Goal: Find specific page/section: Find specific page/section

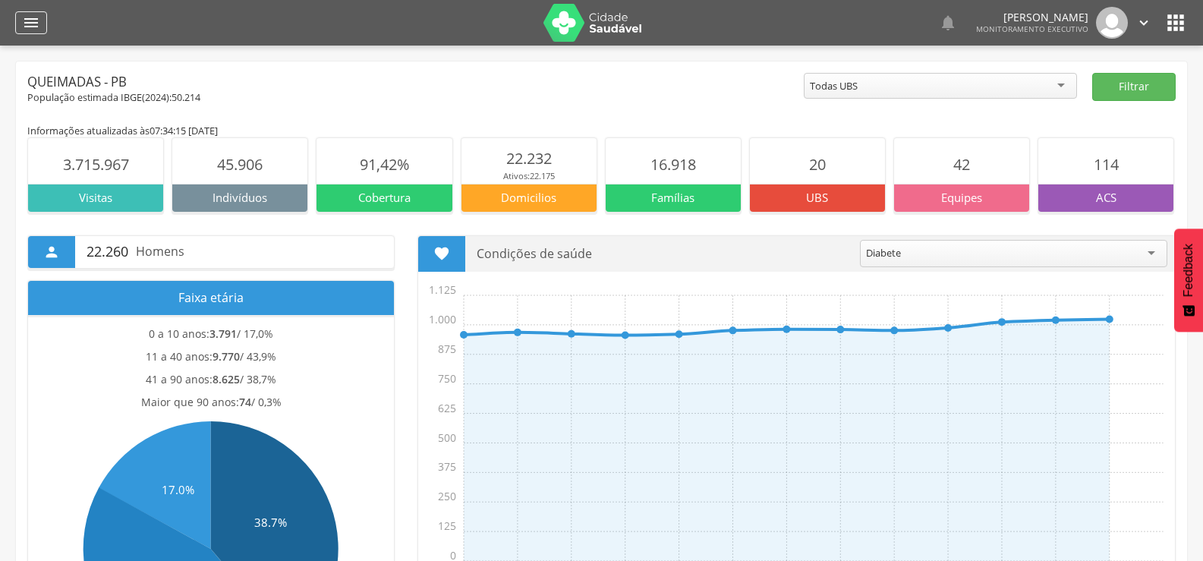
click at [26, 27] on icon "" at bounding box center [31, 23] width 18 height 18
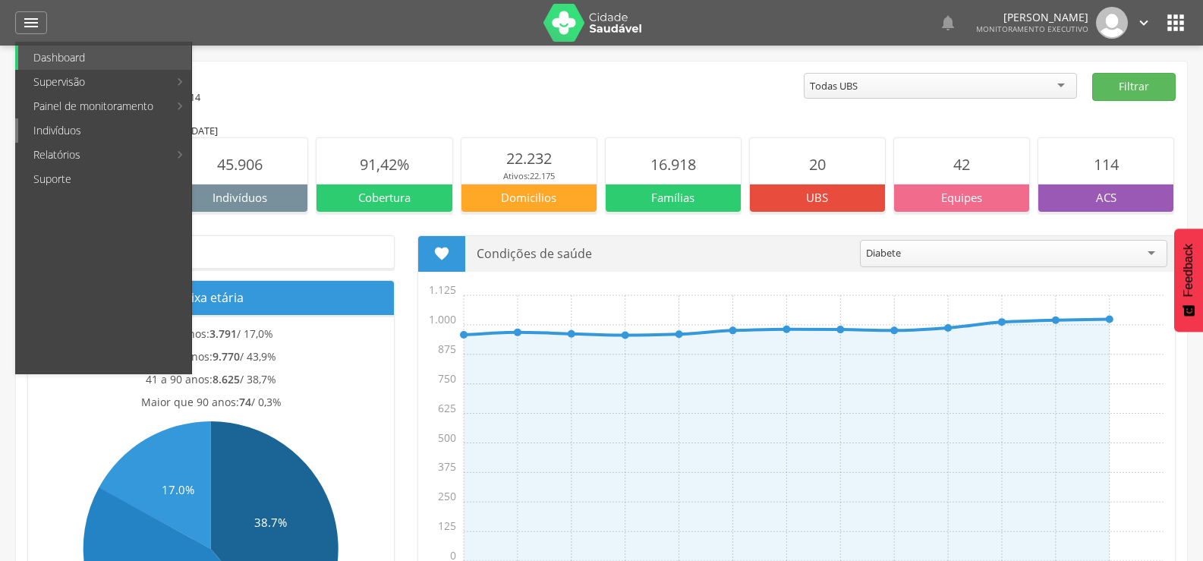
click at [63, 125] on link "Indivíduos" at bounding box center [104, 130] width 173 height 24
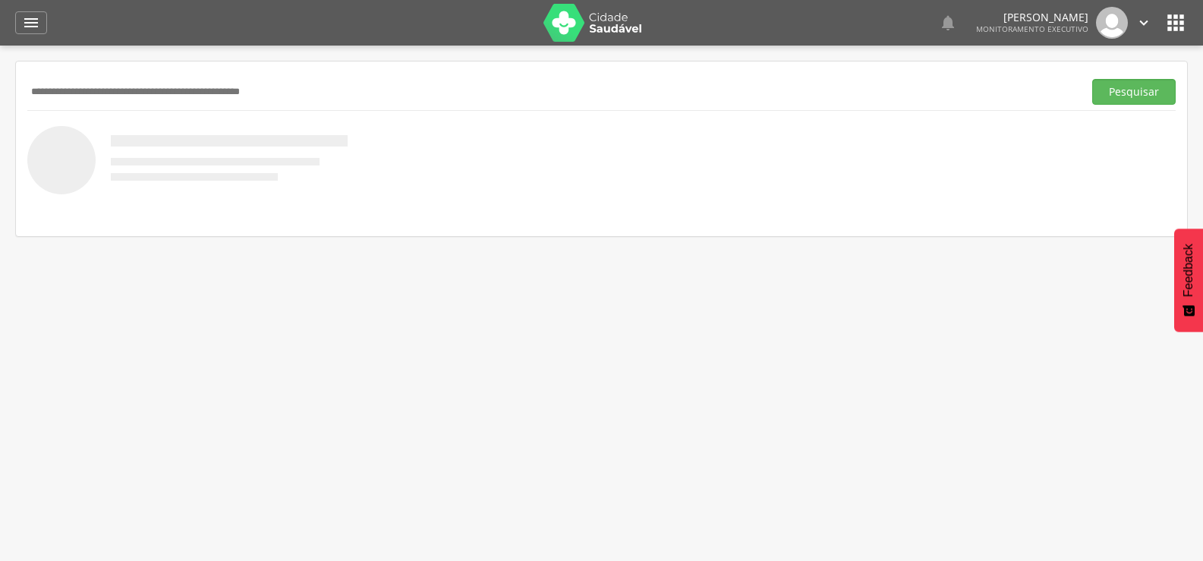
click at [115, 87] on input "text" at bounding box center [552, 92] width 1050 height 26
click at [250, 71] on div "Pesquisar" at bounding box center [601, 148] width 1171 height 175
click at [239, 87] on input "text" at bounding box center [552, 92] width 1050 height 26
type input "**********"
click at [1092, 79] on button "Pesquisar" at bounding box center [1133, 92] width 83 height 26
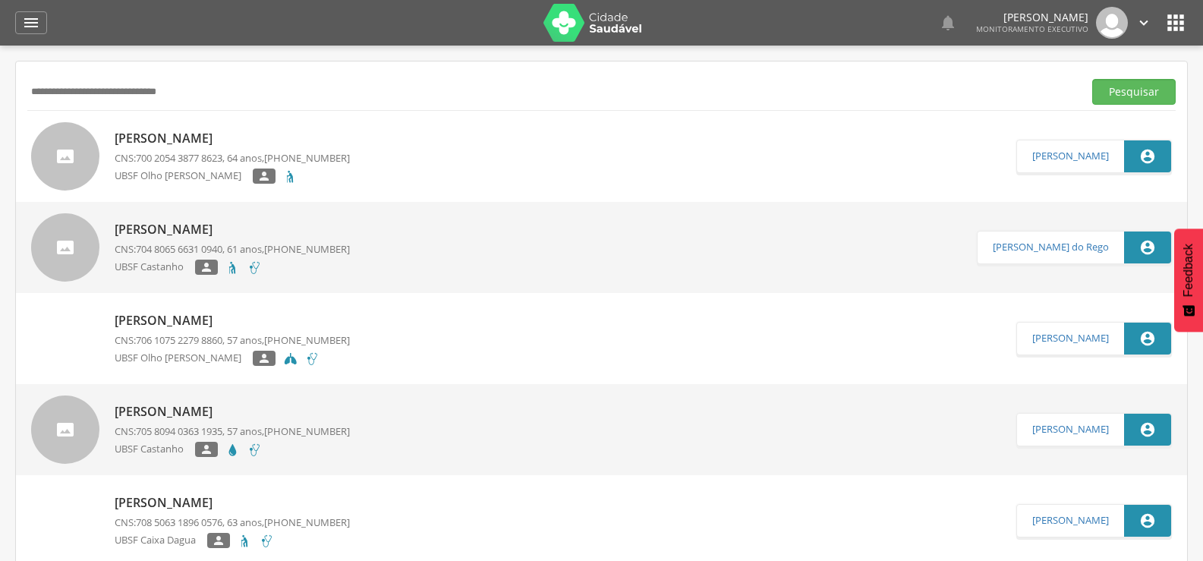
click at [253, 222] on p "[PERSON_NAME]" at bounding box center [232, 229] width 235 height 17
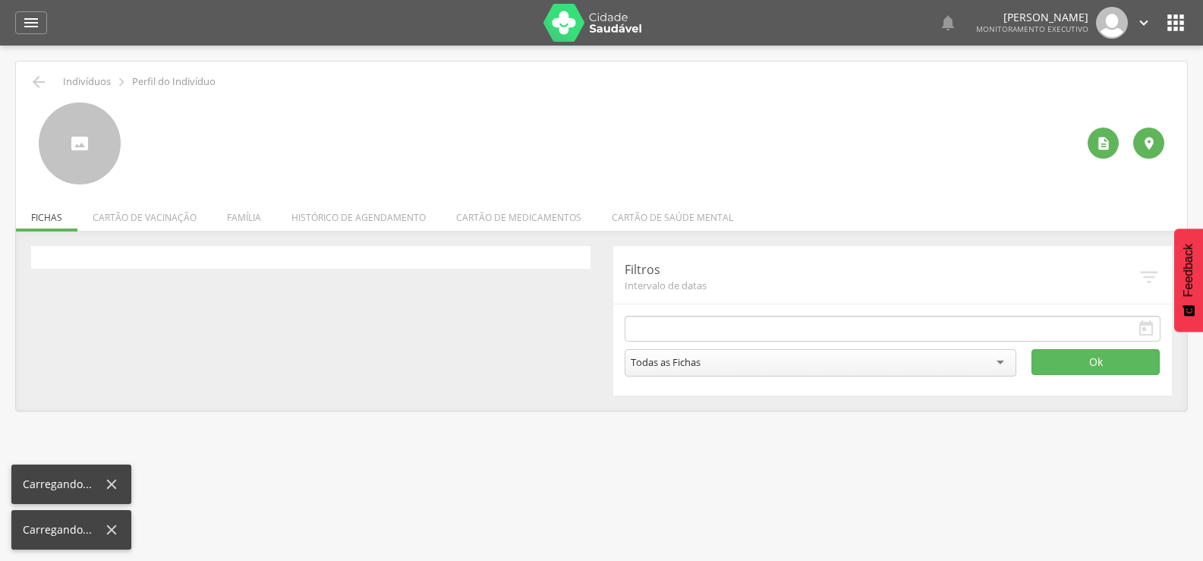
type input "**********"
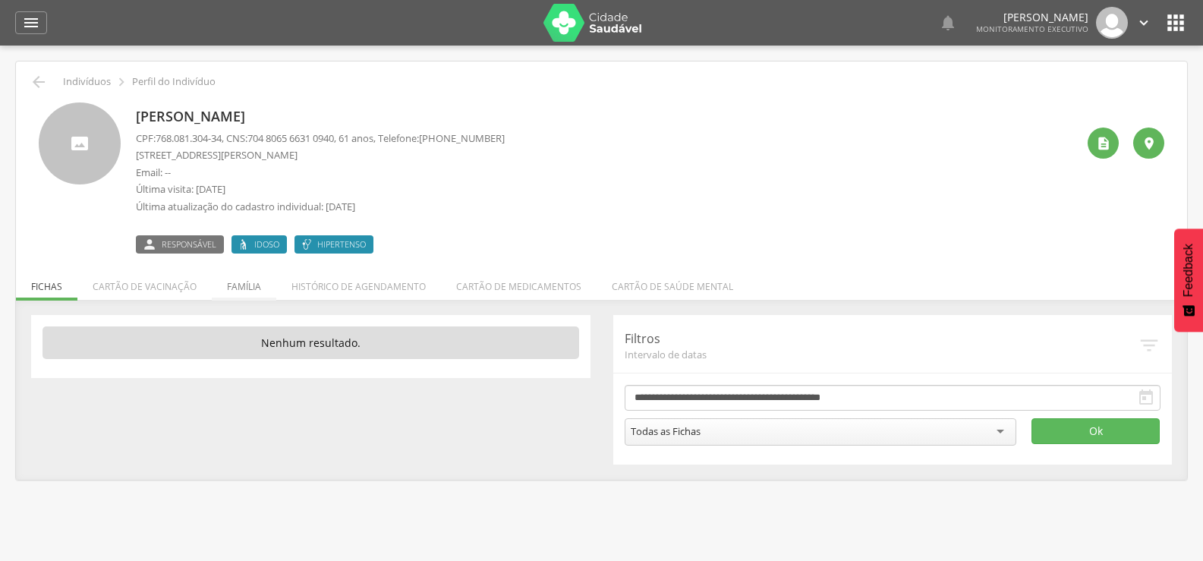
click at [247, 294] on li "Família" at bounding box center [244, 283] width 65 height 36
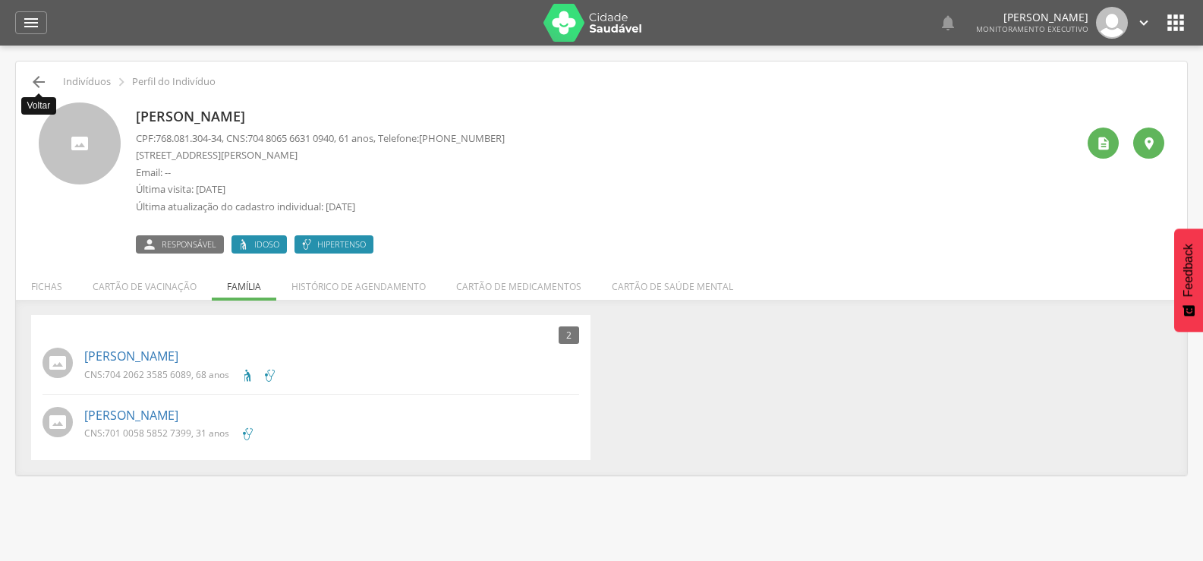
click at [34, 81] on icon "" at bounding box center [39, 82] width 18 height 18
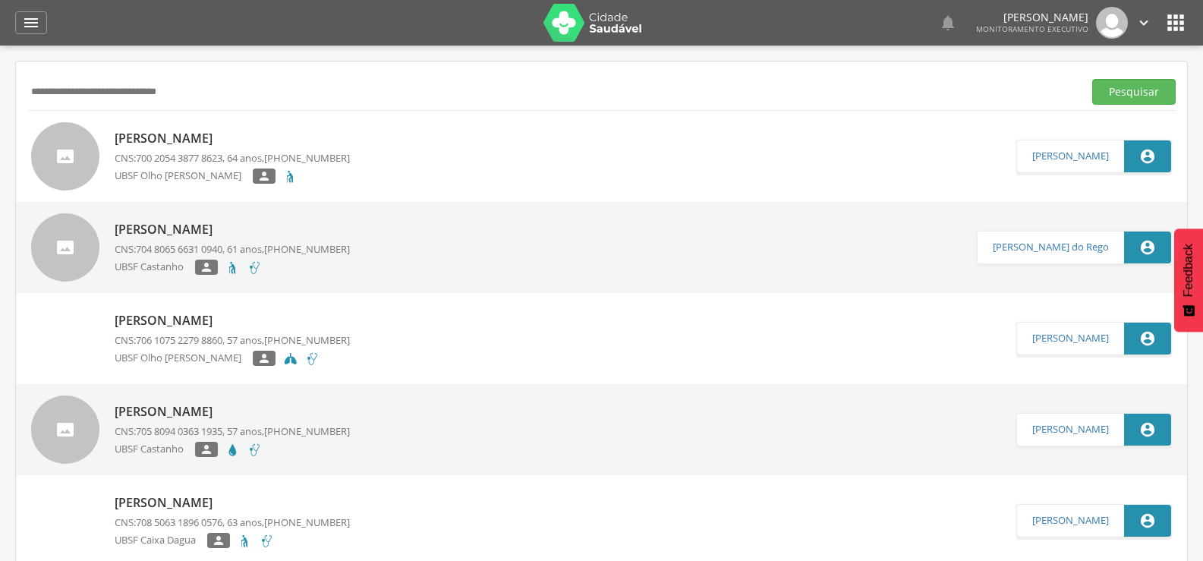
drag, startPoint x: 235, startPoint y: 79, endPoint x: 24, endPoint y: 91, distance: 212.1
click at [1092, 79] on button "Pesquisar" at bounding box center [1133, 92] width 83 height 26
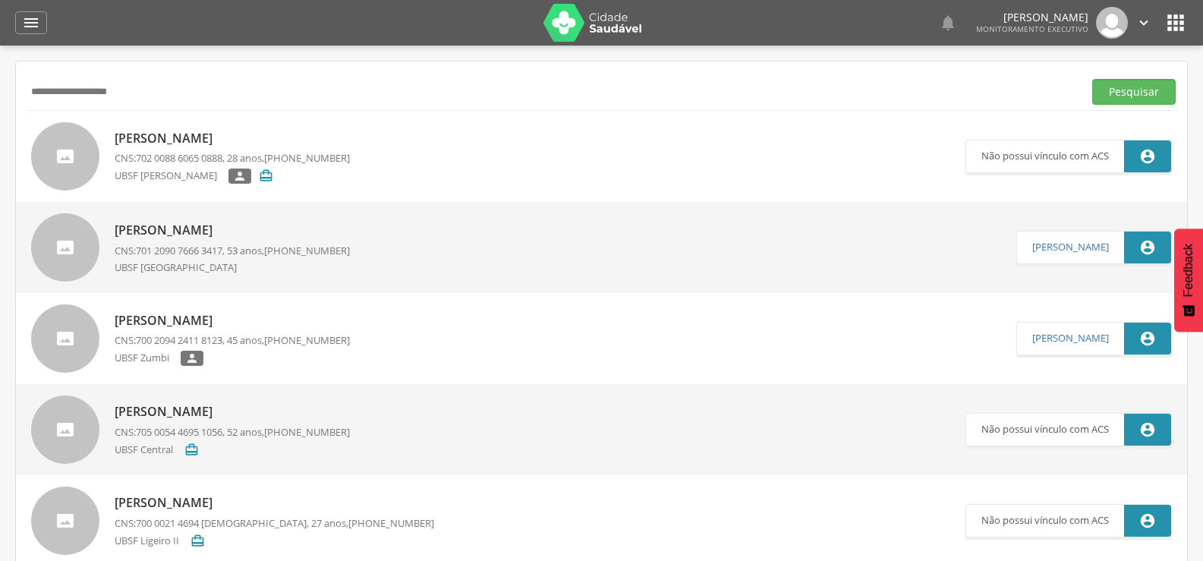
click at [44, 89] on input "**********" at bounding box center [552, 92] width 1050 height 26
click at [1092, 79] on button "Pesquisar" at bounding box center [1133, 92] width 83 height 26
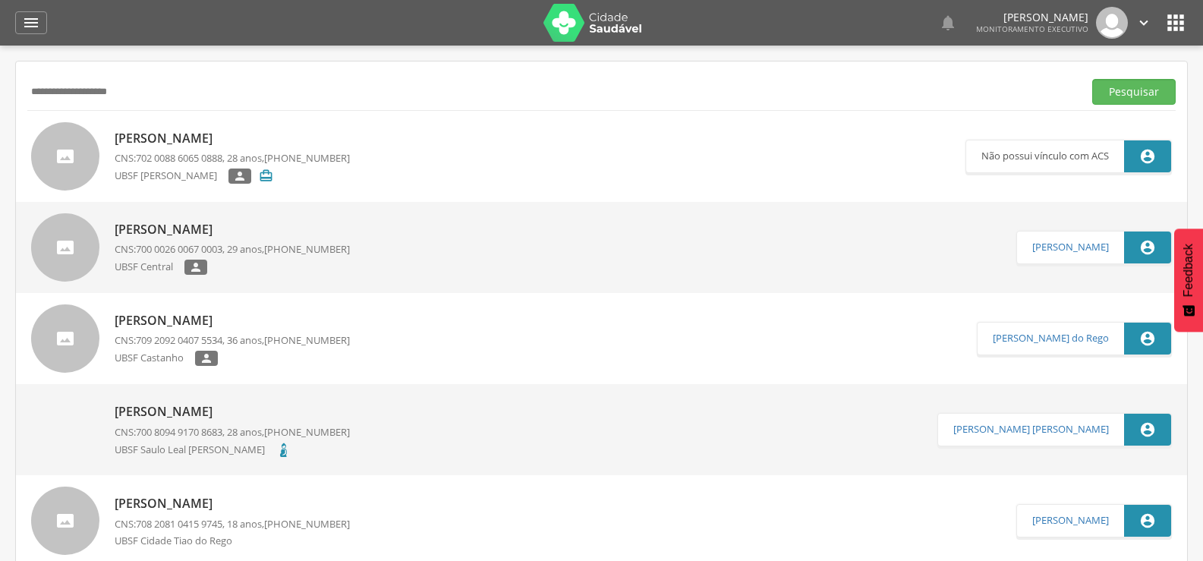
drag, startPoint x: 158, startPoint y: 78, endPoint x: 0, endPoint y: 94, distance: 158.6
click at [0, 93] on div " Supervisão  Distritos  Ubs Coordenador: - Queimadas / PB Intervalo de Tempo…" at bounding box center [601, 326] width 1203 height 561
click at [1092, 79] on button "Pesquisar" at bounding box center [1133, 92] width 83 height 26
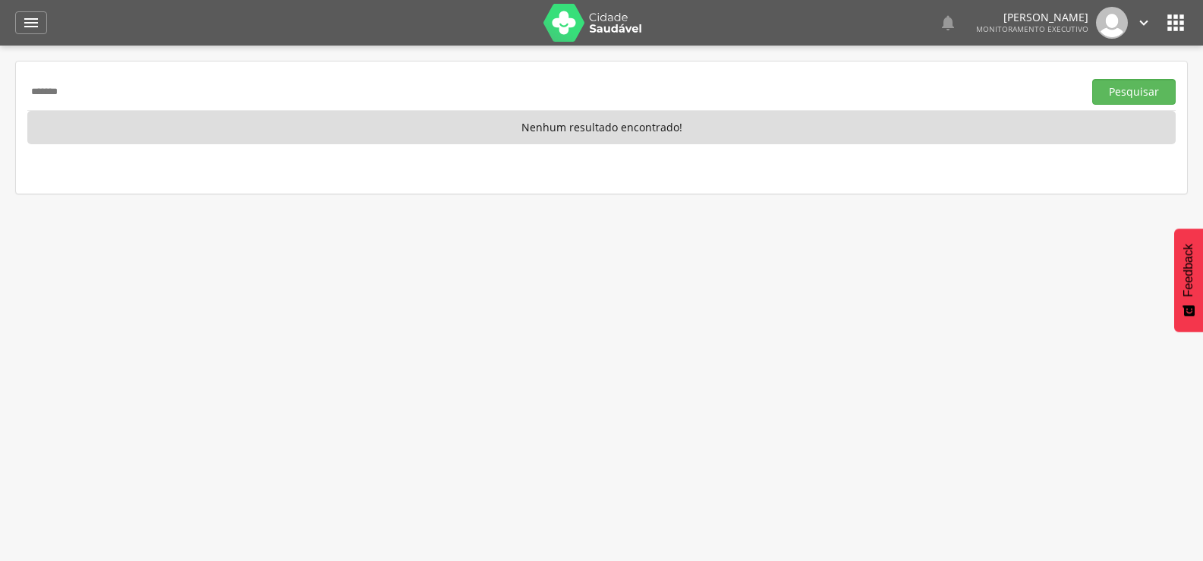
click at [1092, 79] on button "Pesquisar" at bounding box center [1133, 92] width 83 height 26
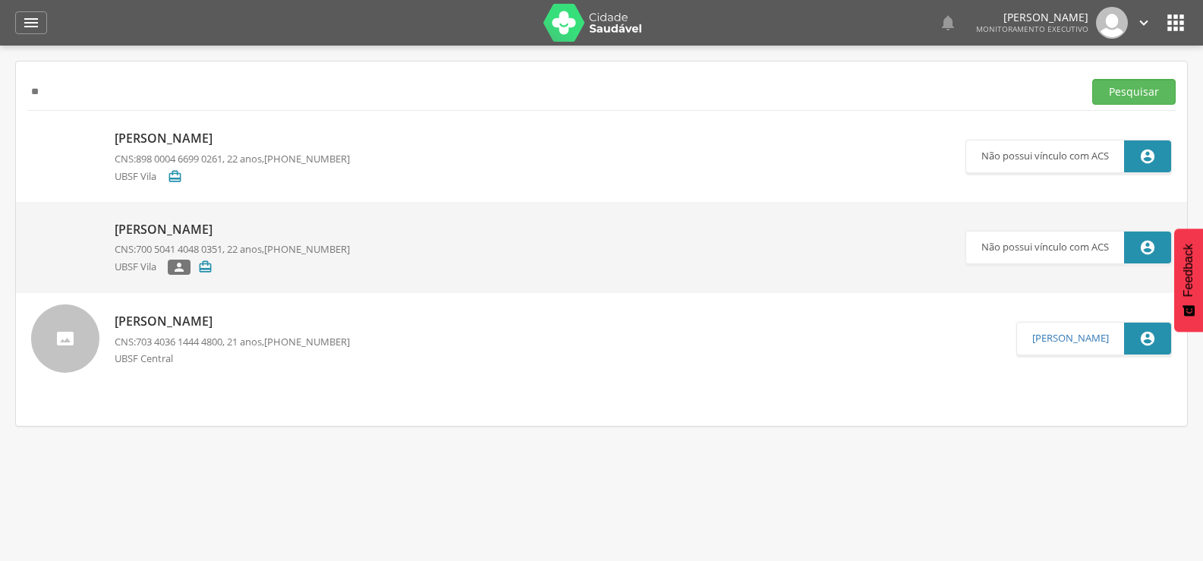
type input "*"
click at [1092, 79] on button "Pesquisar" at bounding box center [1133, 92] width 83 height 26
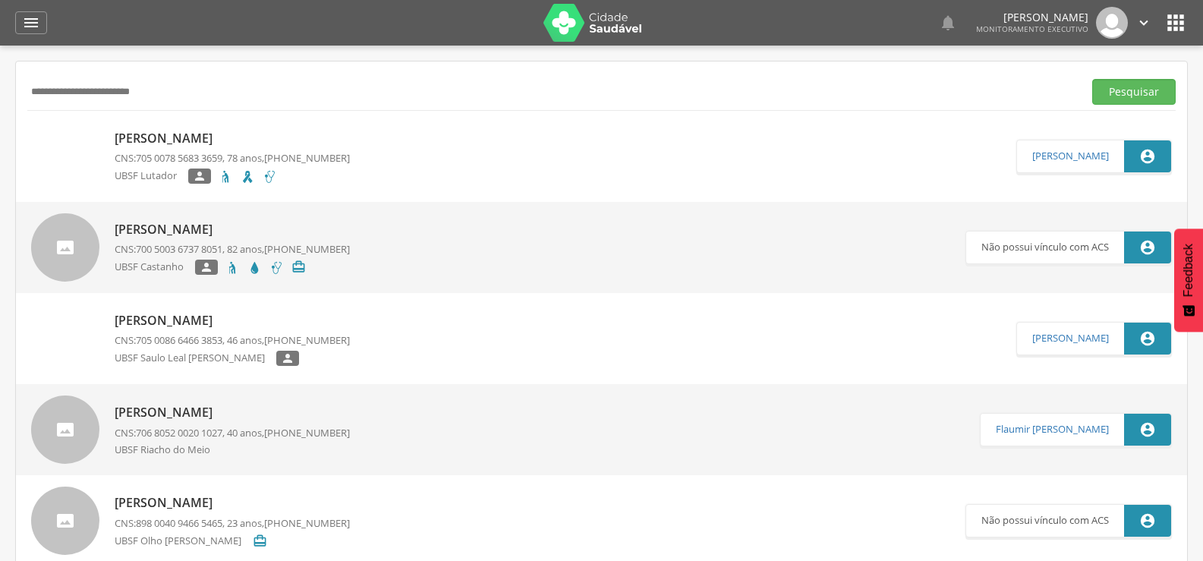
drag, startPoint x: 173, startPoint y: 96, endPoint x: 0, endPoint y: 108, distance: 173.4
click at [0, 108] on div " Supervisão  Distritos  Ubs Coordenador: - Queimadas / PB Intervalo de Tempo…" at bounding box center [601, 326] width 1203 height 561
click at [1092, 79] on button "Pesquisar" at bounding box center [1133, 92] width 83 height 26
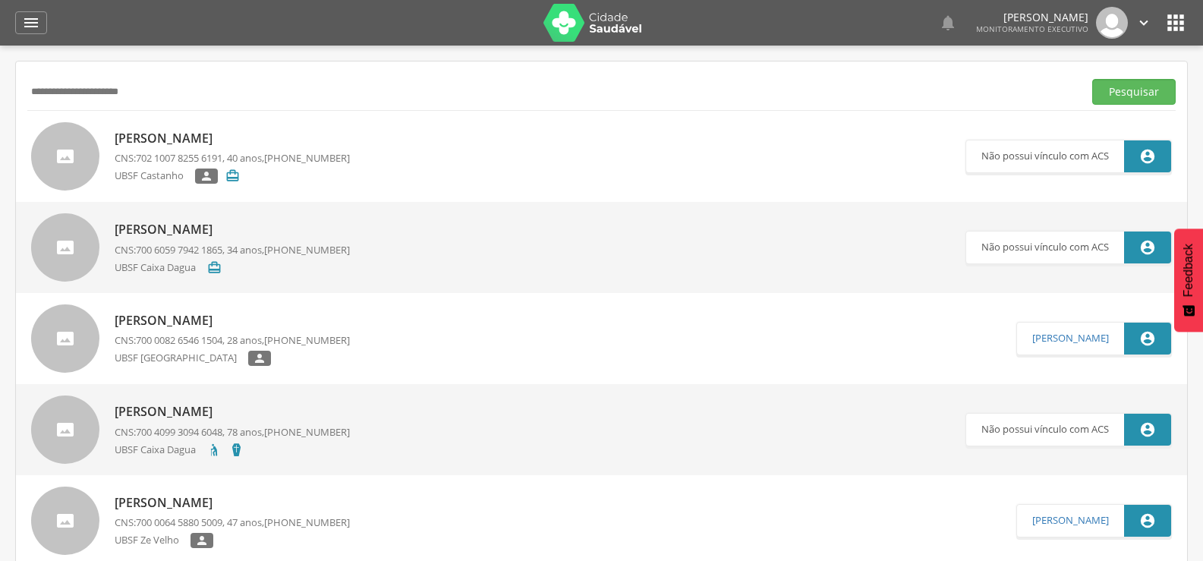
click at [250, 138] on p "[PERSON_NAME]" at bounding box center [232, 138] width 235 height 17
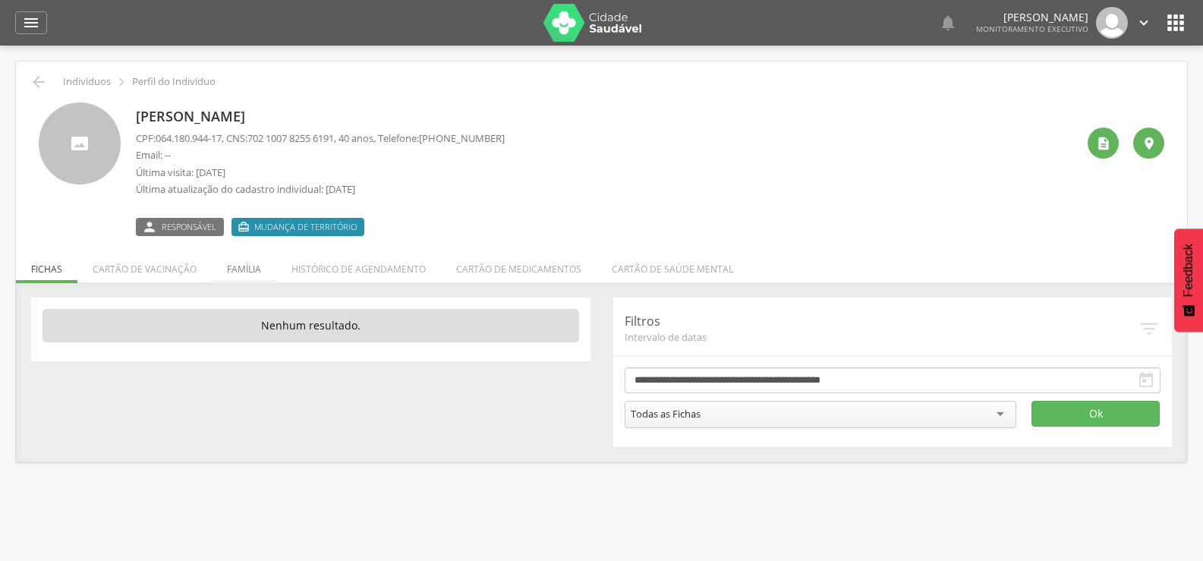
click at [238, 272] on li "Família" at bounding box center [244, 265] width 65 height 36
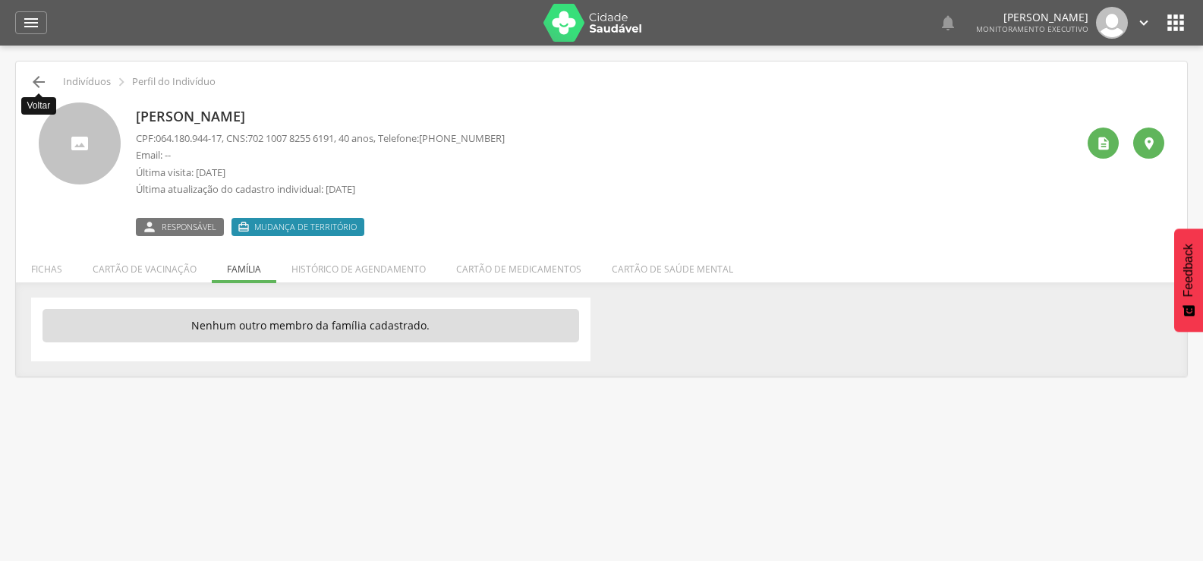
click at [45, 83] on icon "" at bounding box center [39, 82] width 18 height 18
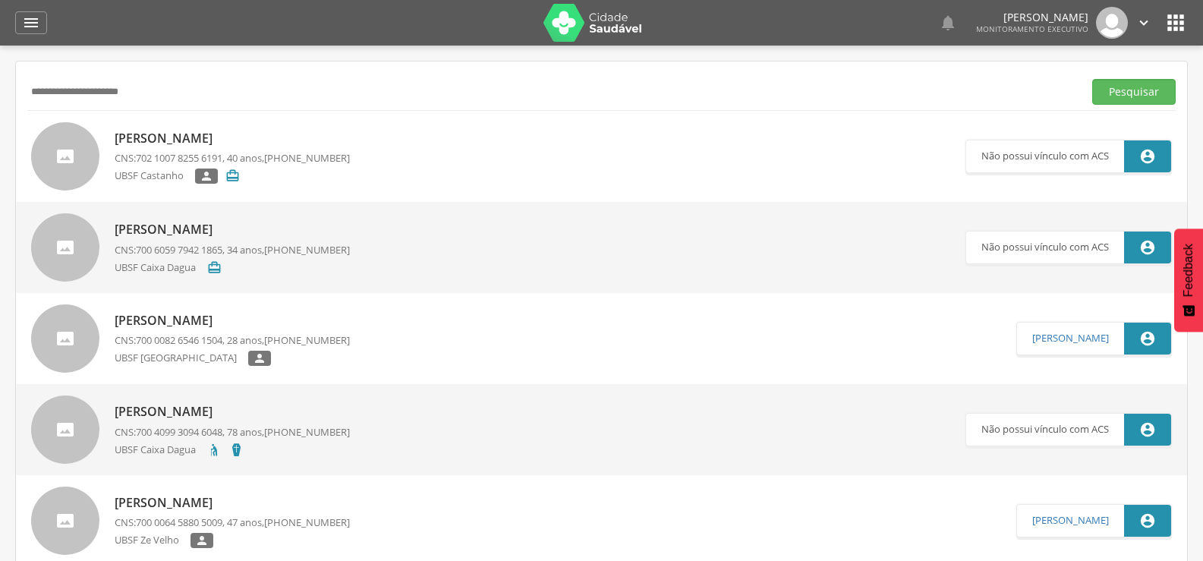
drag, startPoint x: 172, startPoint y: 90, endPoint x: 0, endPoint y: 97, distance: 172.4
click at [0, 97] on div " Supervisão  Distritos  Ubs Coordenador: - Queimadas / PB Intervalo de Tempo…" at bounding box center [601, 326] width 1203 height 561
type input "*"
click at [1092, 79] on button "Pesquisar" at bounding box center [1133, 92] width 83 height 26
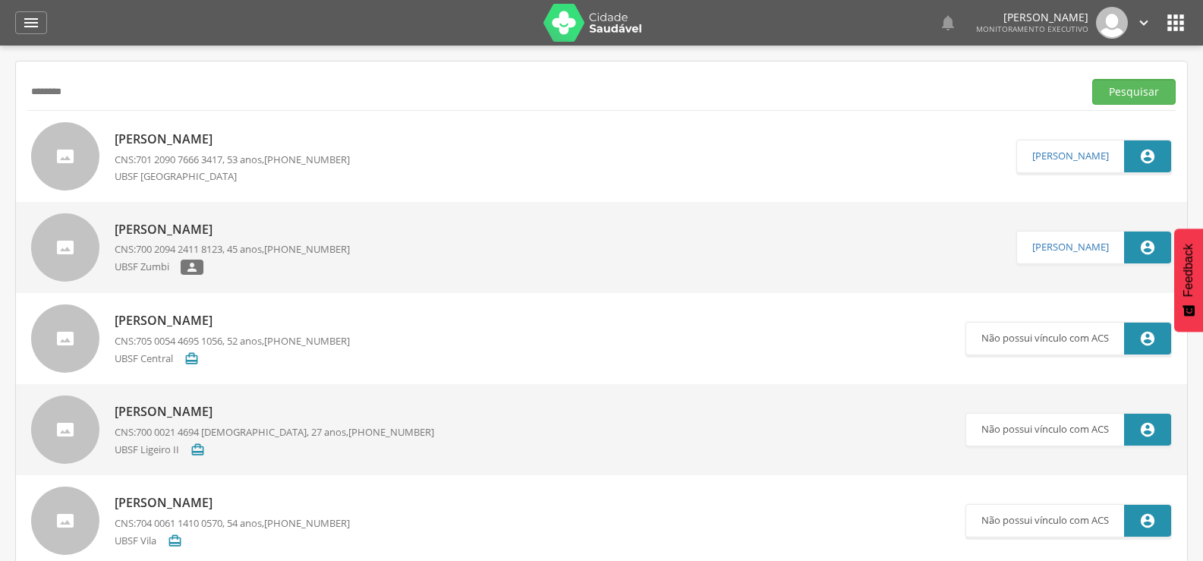
click at [1092, 79] on button "Pesquisar" at bounding box center [1133, 92] width 83 height 26
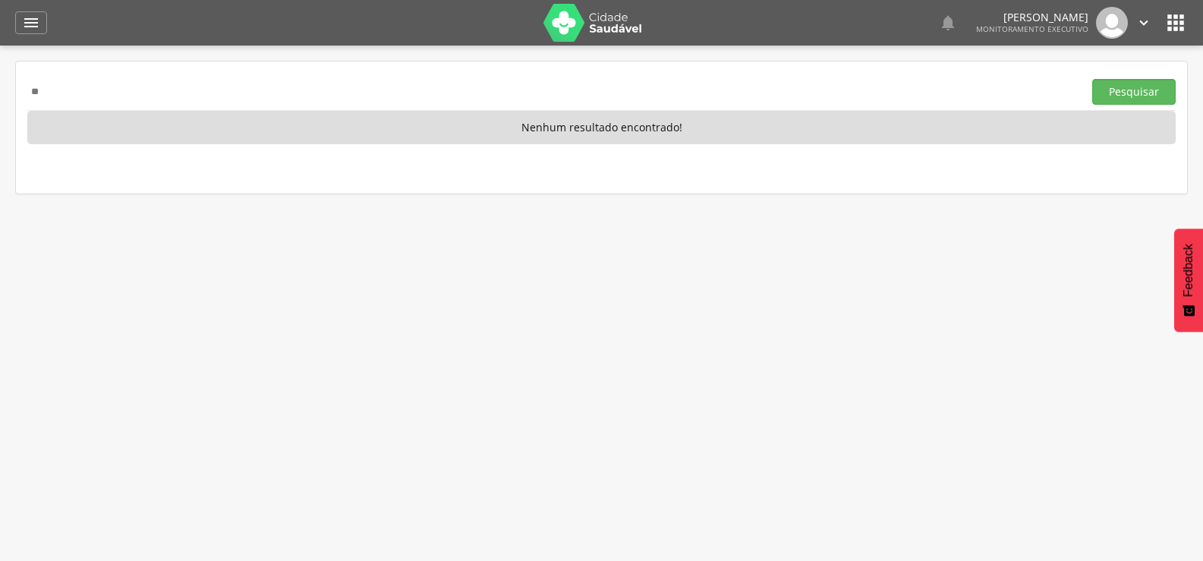
type input "*"
type input "********"
click at [1092, 79] on button "Pesquisar" at bounding box center [1133, 92] width 83 height 26
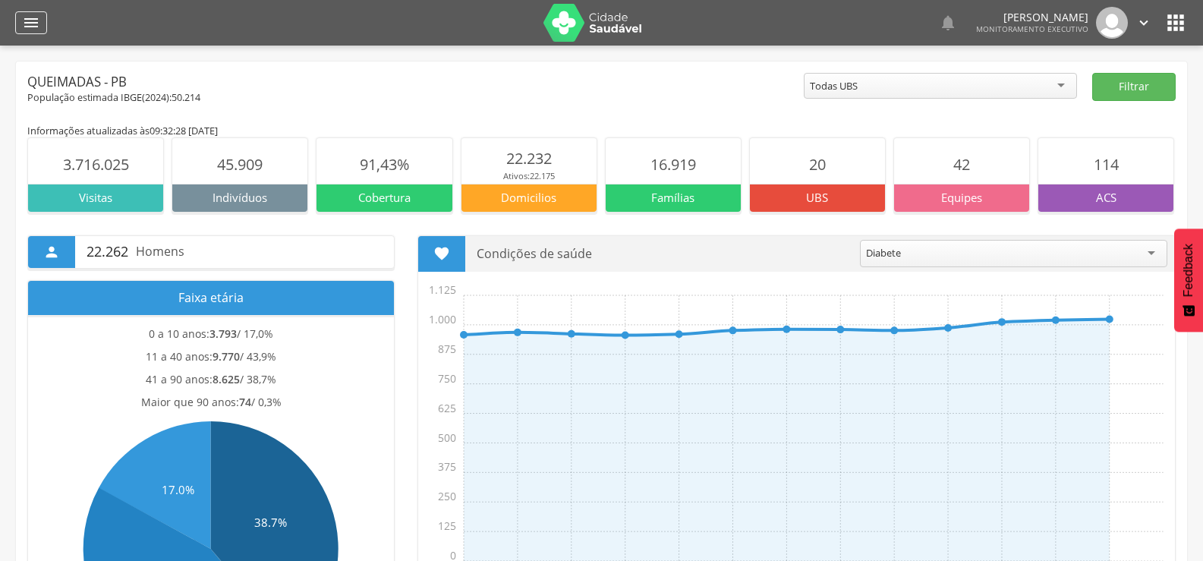
click at [27, 25] on icon "" at bounding box center [31, 23] width 18 height 18
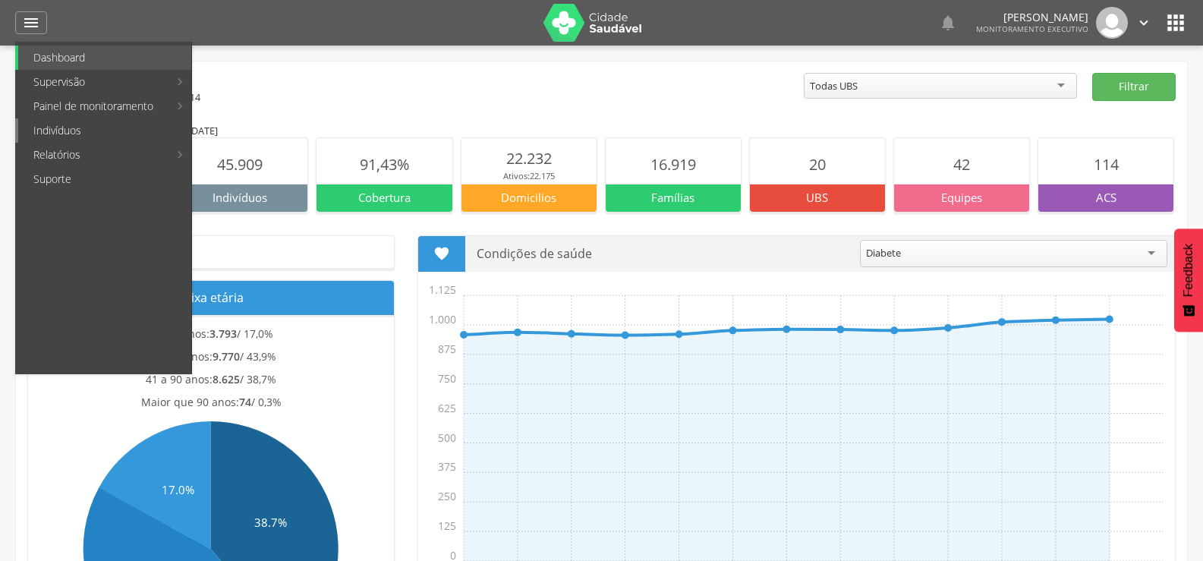
click at [52, 128] on link "Indivíduos" at bounding box center [104, 130] width 173 height 24
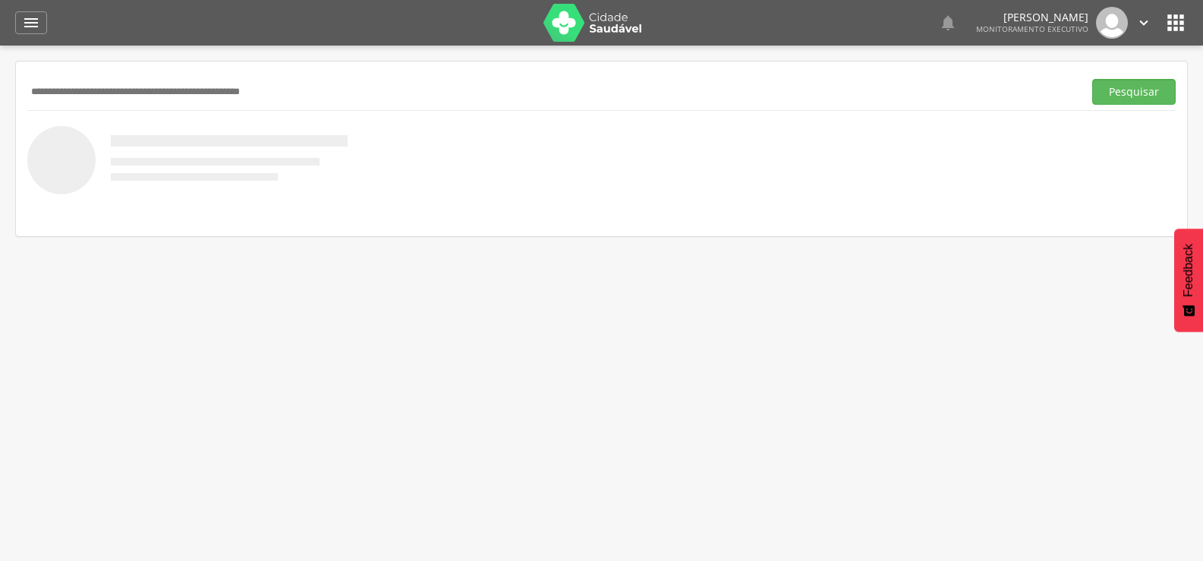
click at [123, 93] on input "text" at bounding box center [552, 92] width 1050 height 26
type input "**********"
click at [1092, 79] on button "Pesquisar" at bounding box center [1133, 92] width 83 height 26
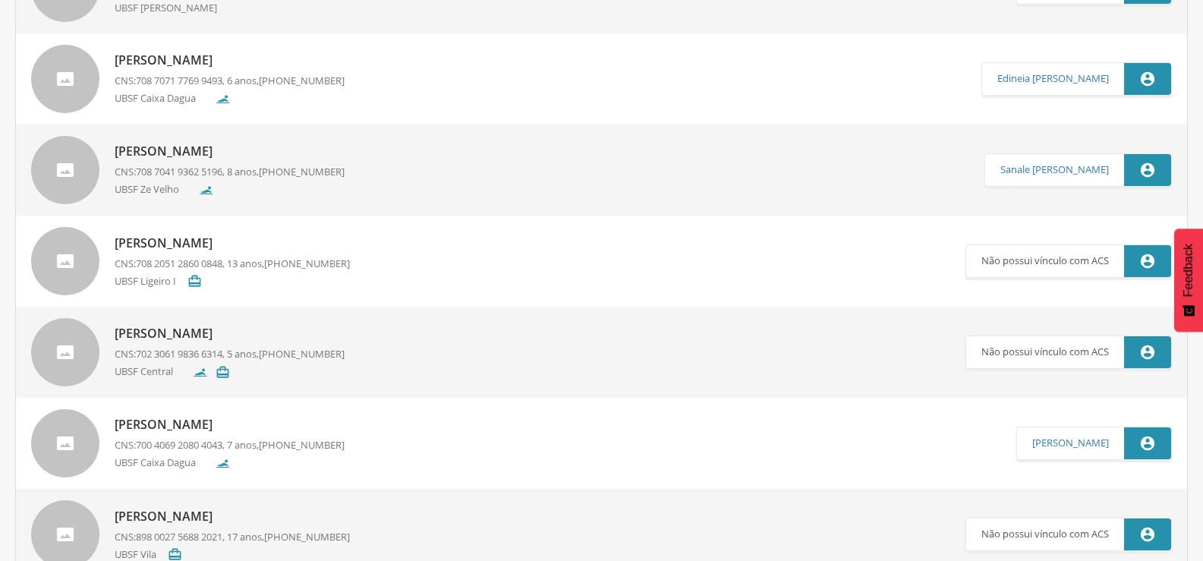
scroll to position [2125, 0]
